Goal: Task Accomplishment & Management: Manage account settings

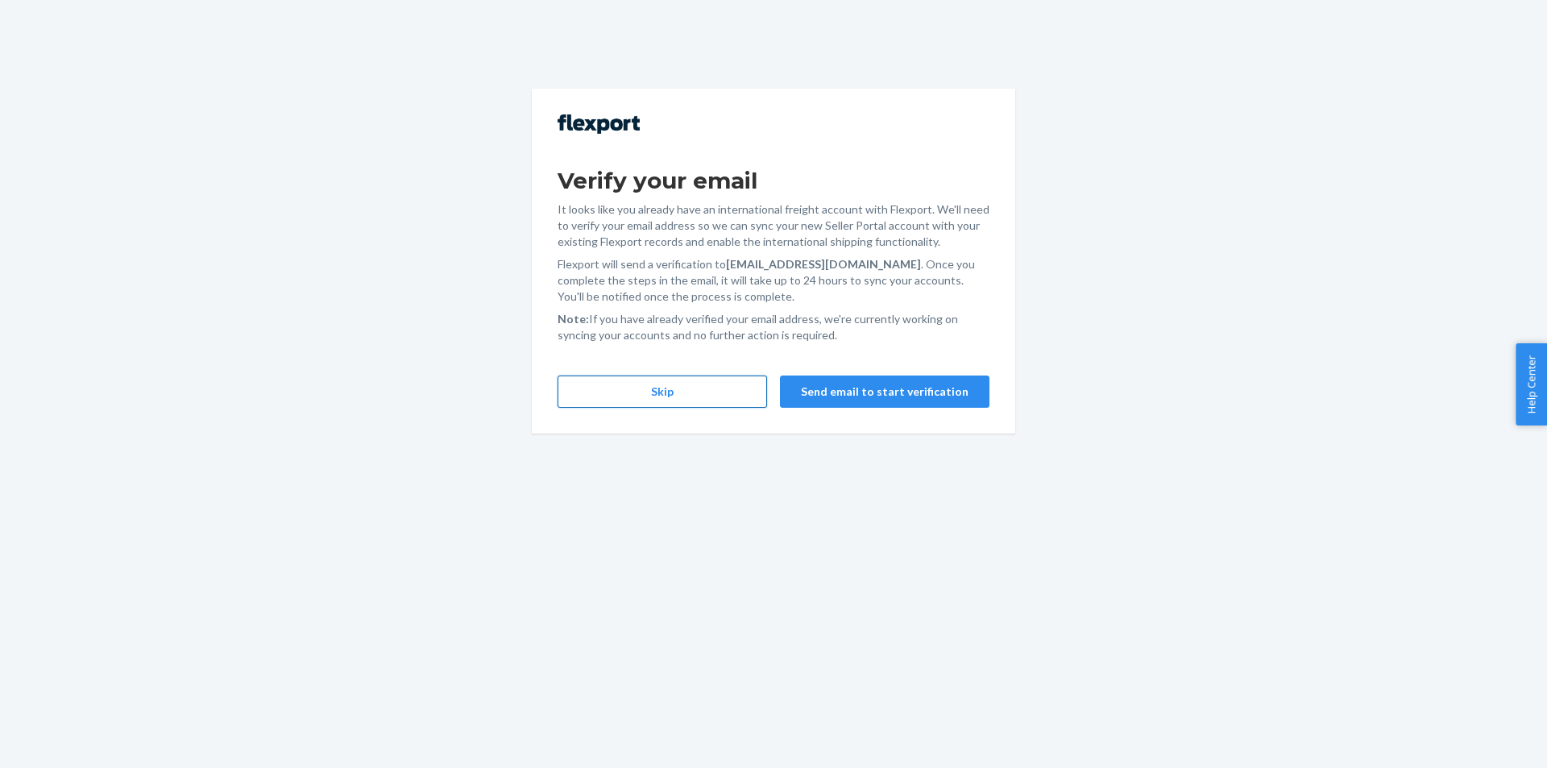
click at [649, 392] on button "Skip" at bounding box center [662, 391] width 209 height 32
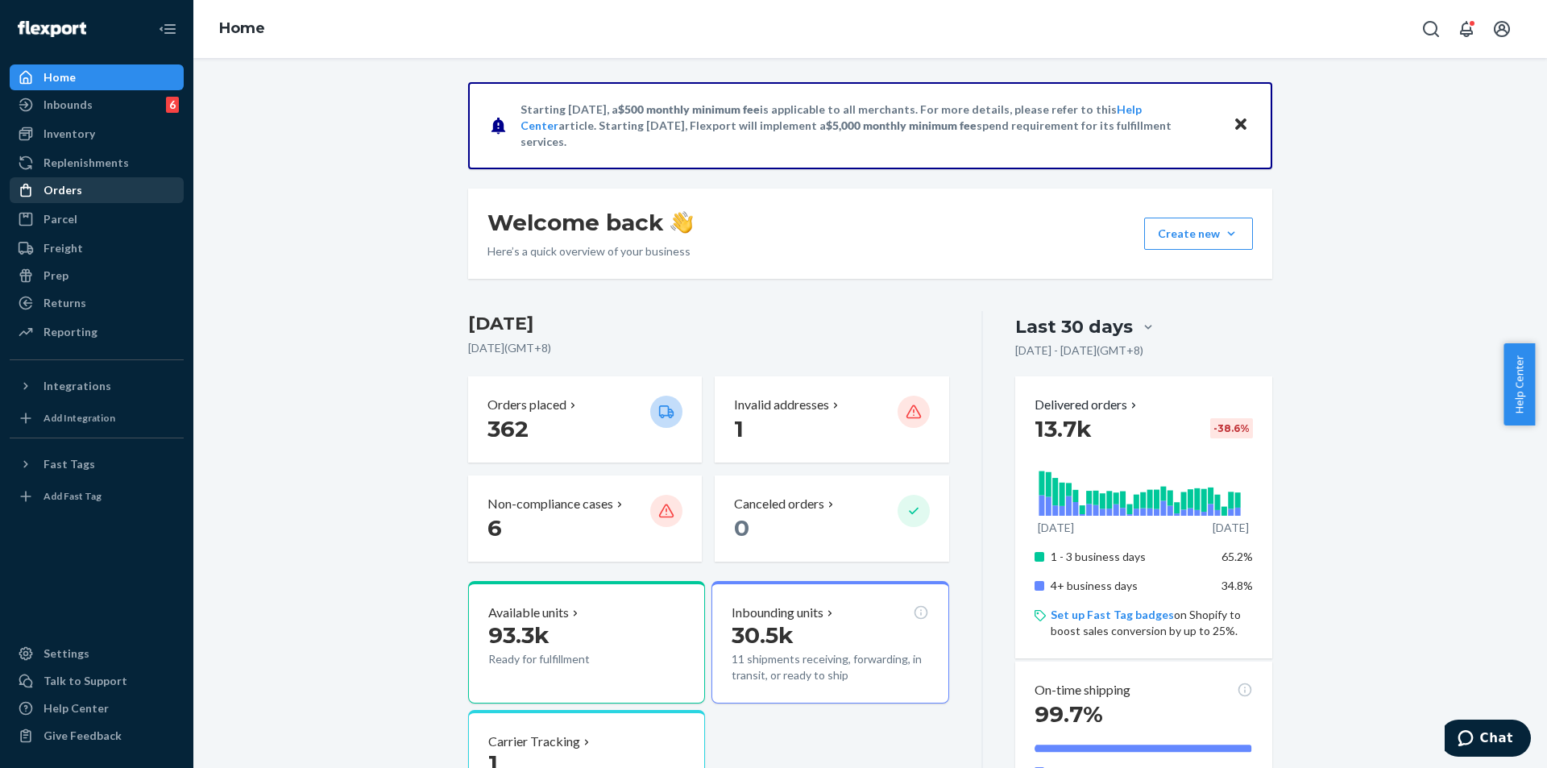
click at [56, 193] on div "Orders" at bounding box center [63, 190] width 39 height 16
